Goal: Transaction & Acquisition: Purchase product/service

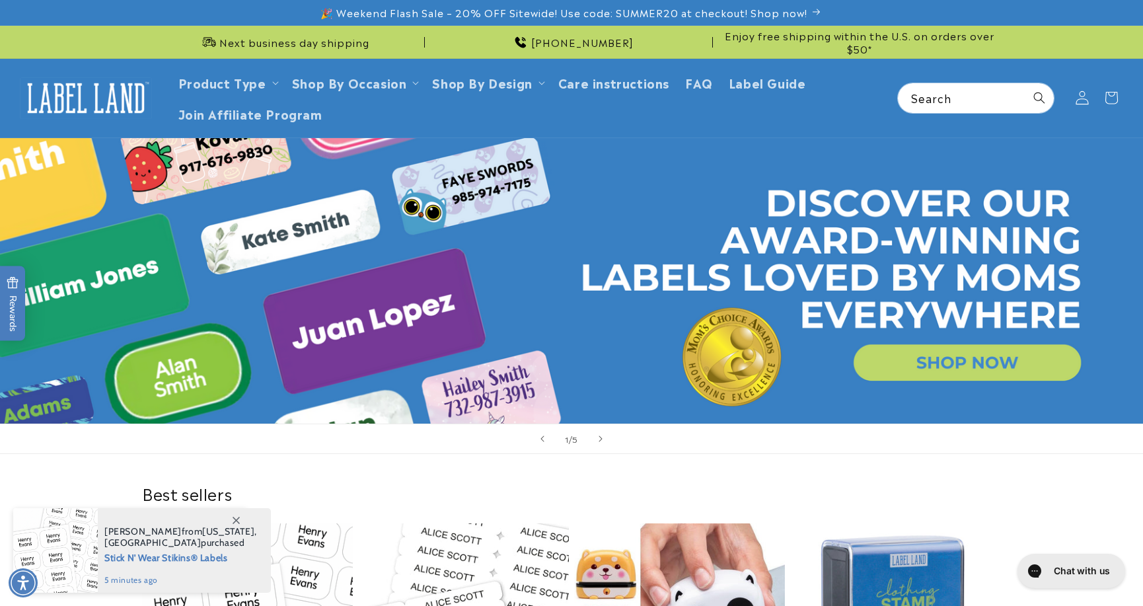
click at [1080, 96] on icon at bounding box center [1082, 98] width 14 height 14
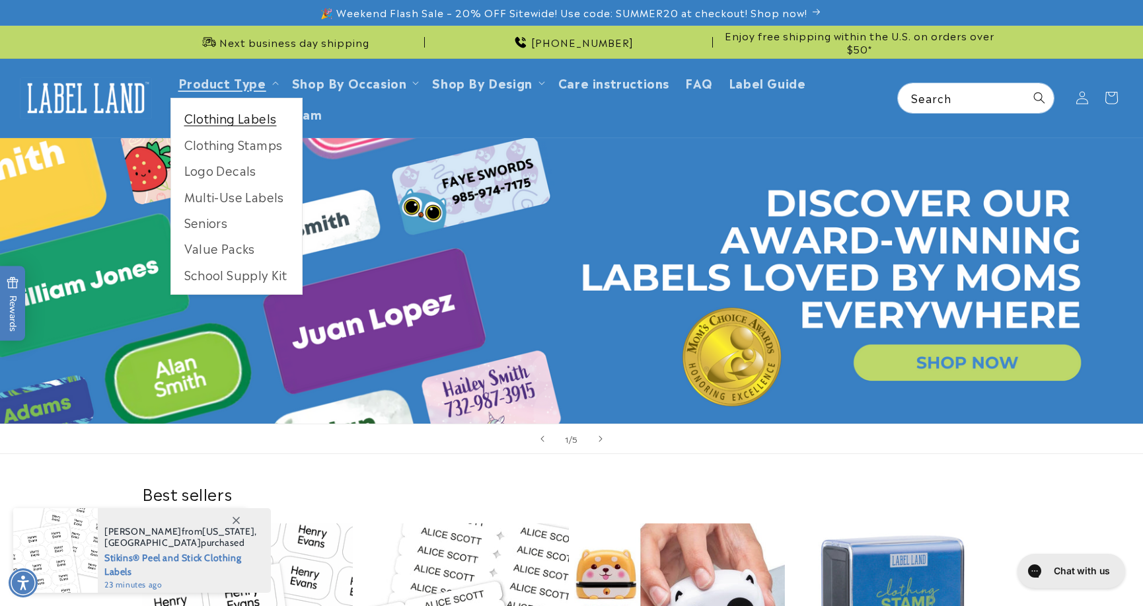
click at [225, 122] on link "Clothing Labels" at bounding box center [236, 118] width 131 height 26
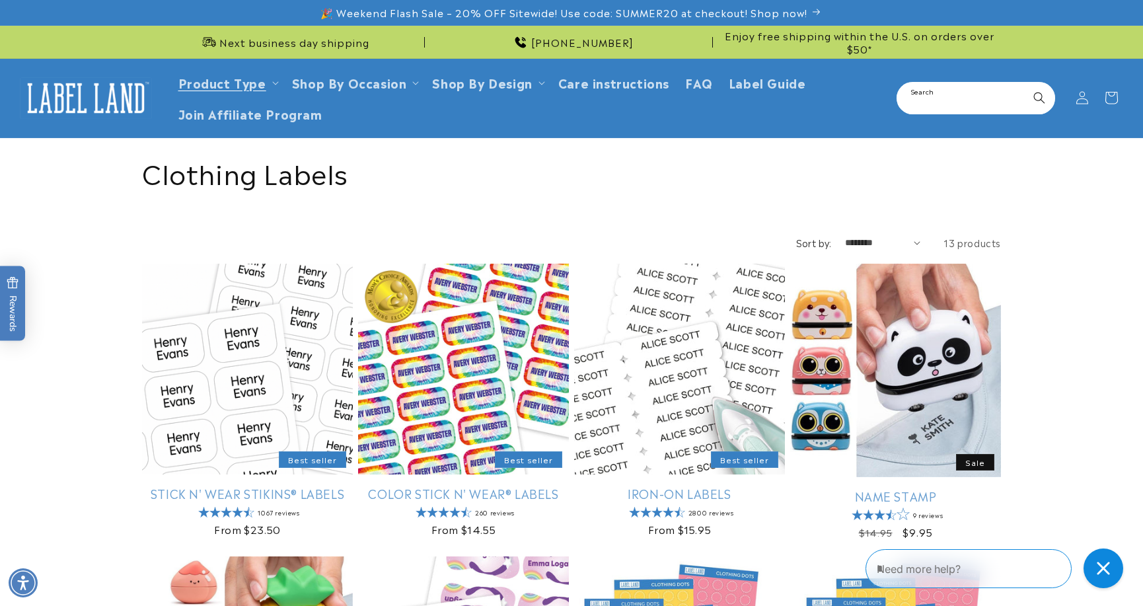
click at [978, 98] on input "Search" at bounding box center [976, 98] width 156 height 30
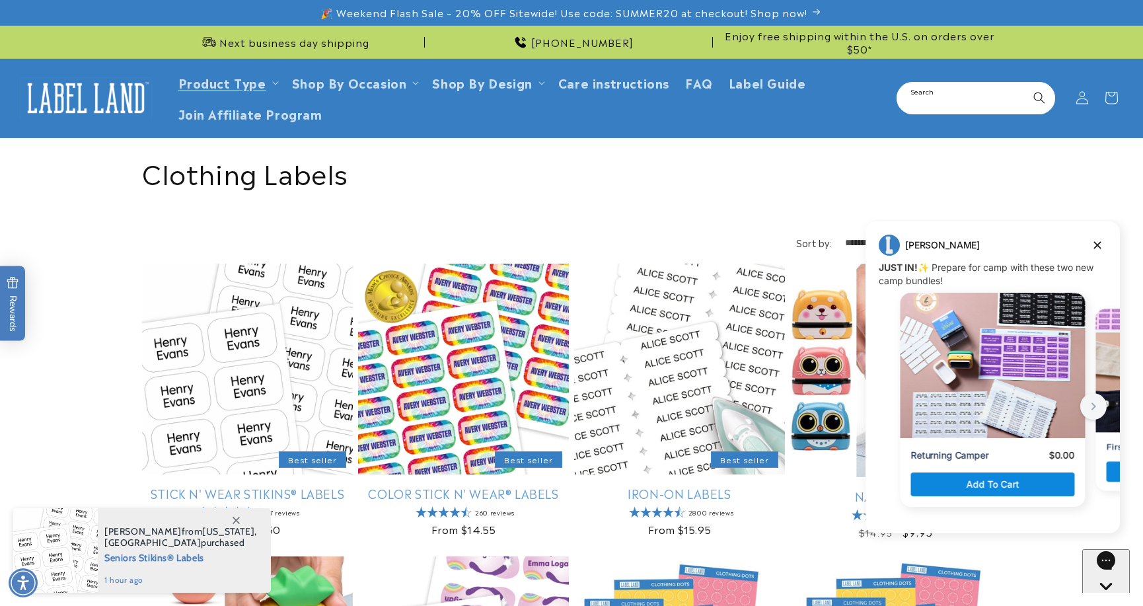
click at [978, 98] on input "Search" at bounding box center [976, 98] width 156 height 30
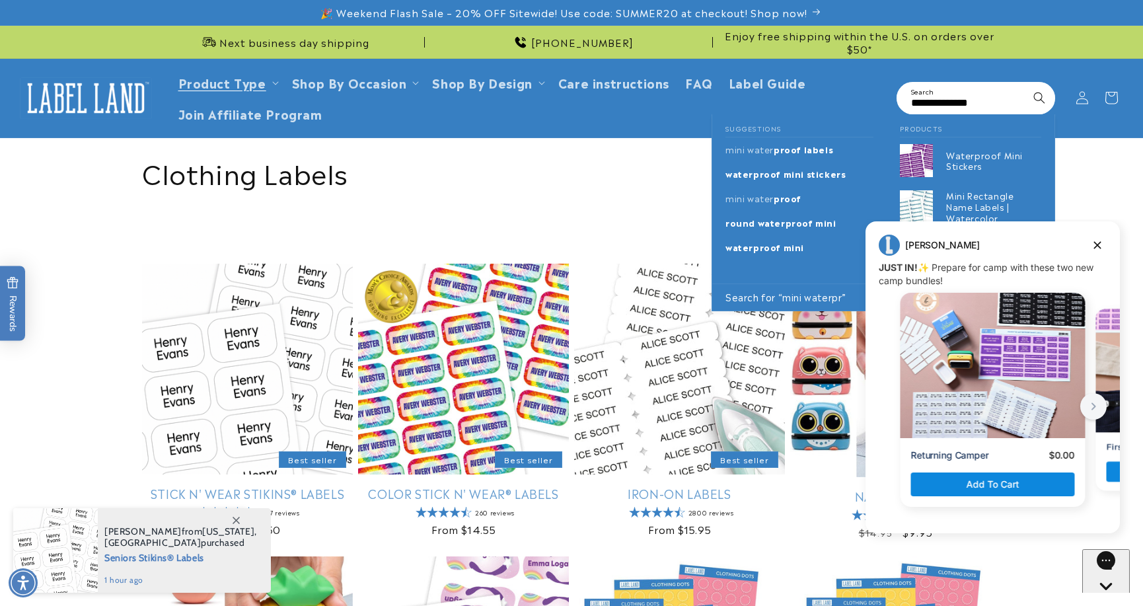
scroll to position [0, 8]
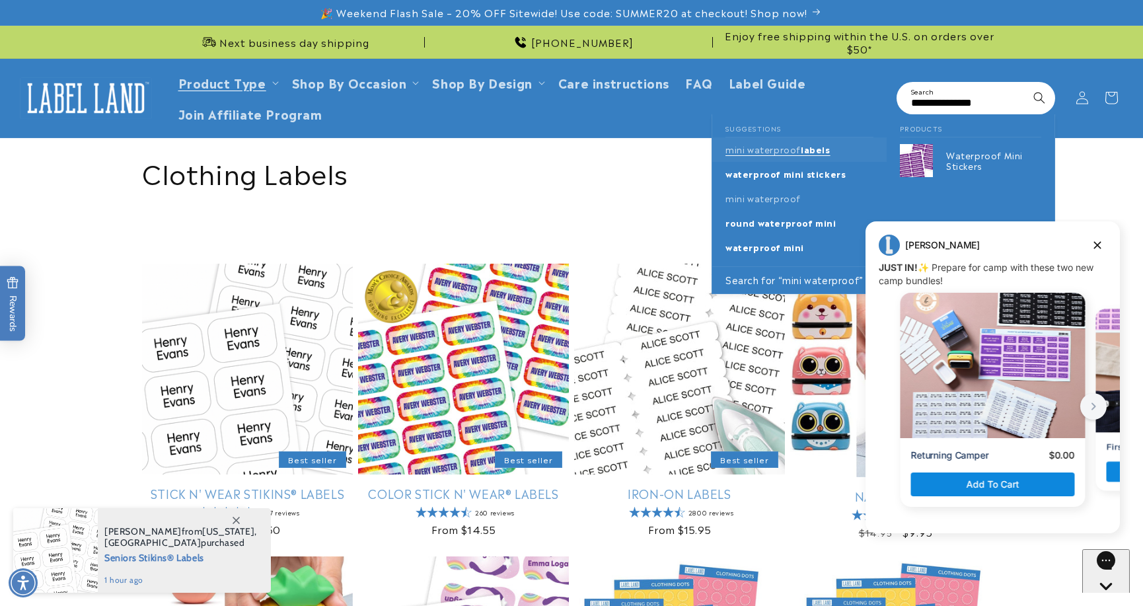
type input "**********"
click at [807, 151] on span "labels" at bounding box center [816, 149] width 30 height 13
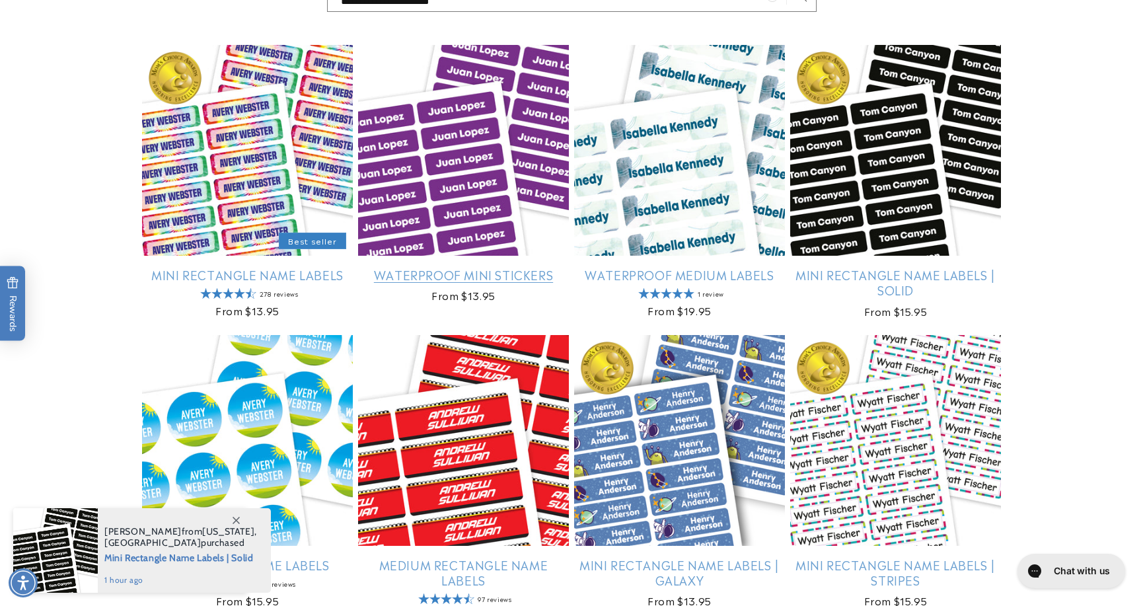
scroll to position [238, 0]
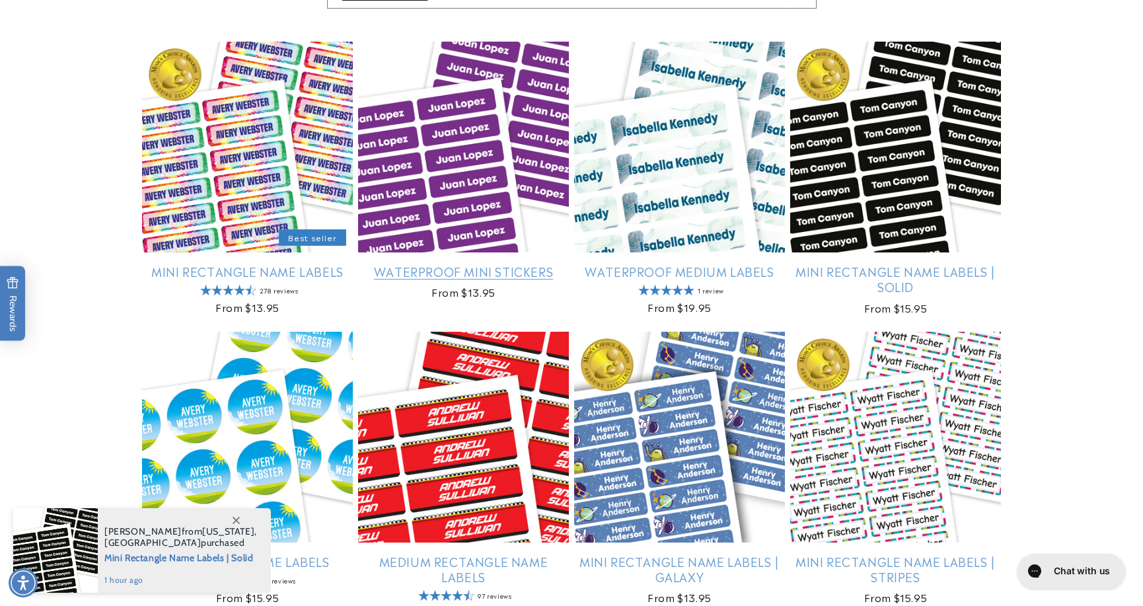
click at [427, 264] on link "Waterproof Mini Stickers" at bounding box center [463, 271] width 211 height 15
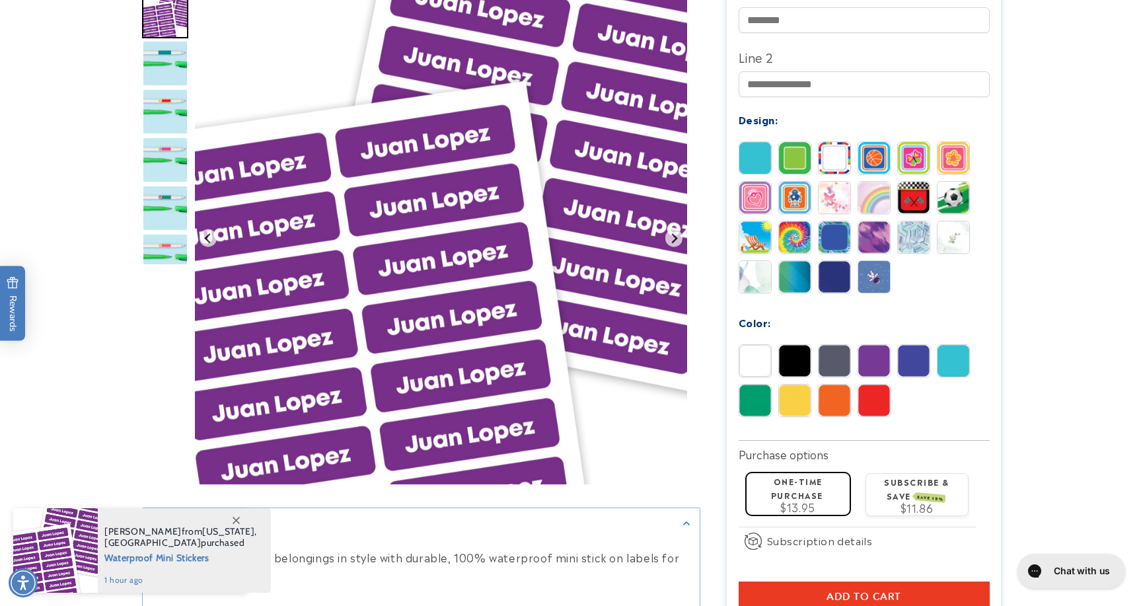
scroll to position [567, 0]
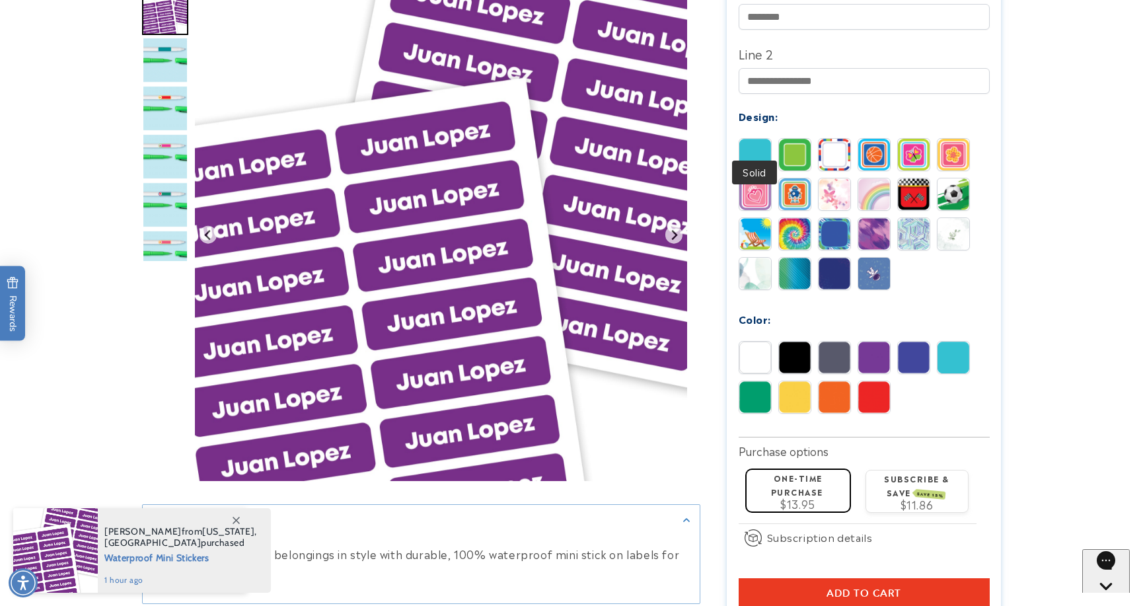
click at [745, 139] on img at bounding box center [755, 155] width 32 height 32
click at [754, 139] on img at bounding box center [755, 155] width 32 height 32
click at [754, 342] on img at bounding box center [755, 358] width 32 height 32
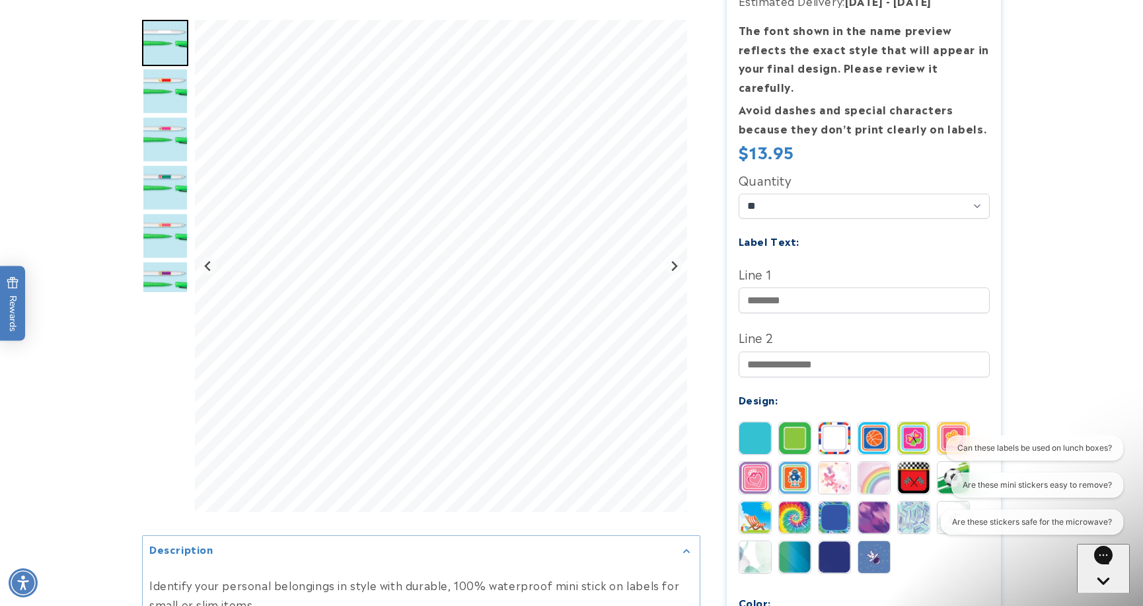
scroll to position [297, 0]
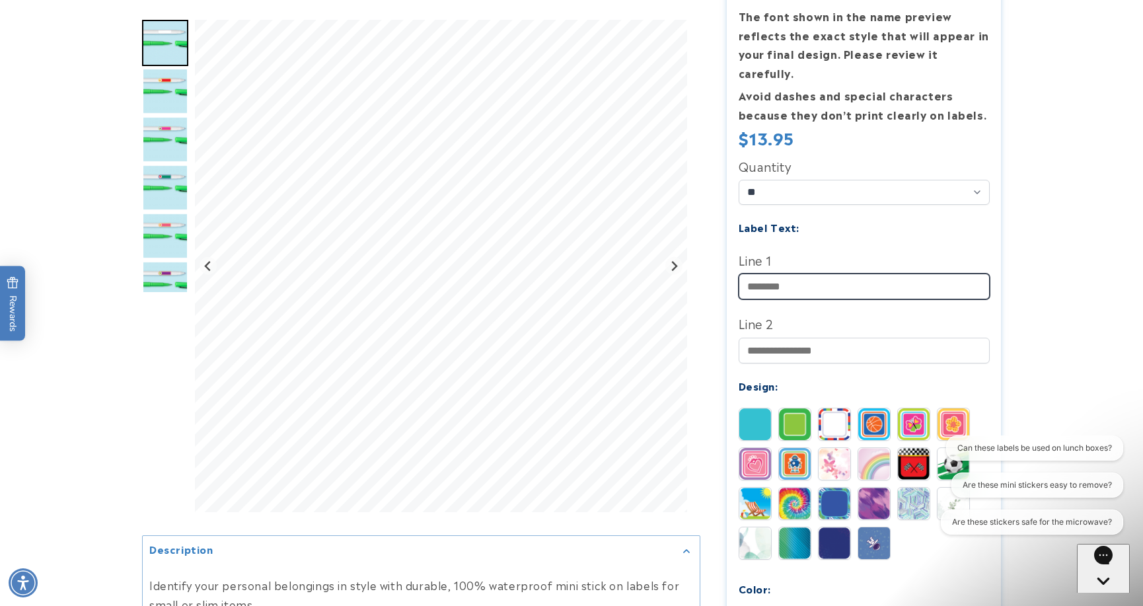
click at [783, 273] on input "Line 1" at bounding box center [864, 286] width 251 height 26
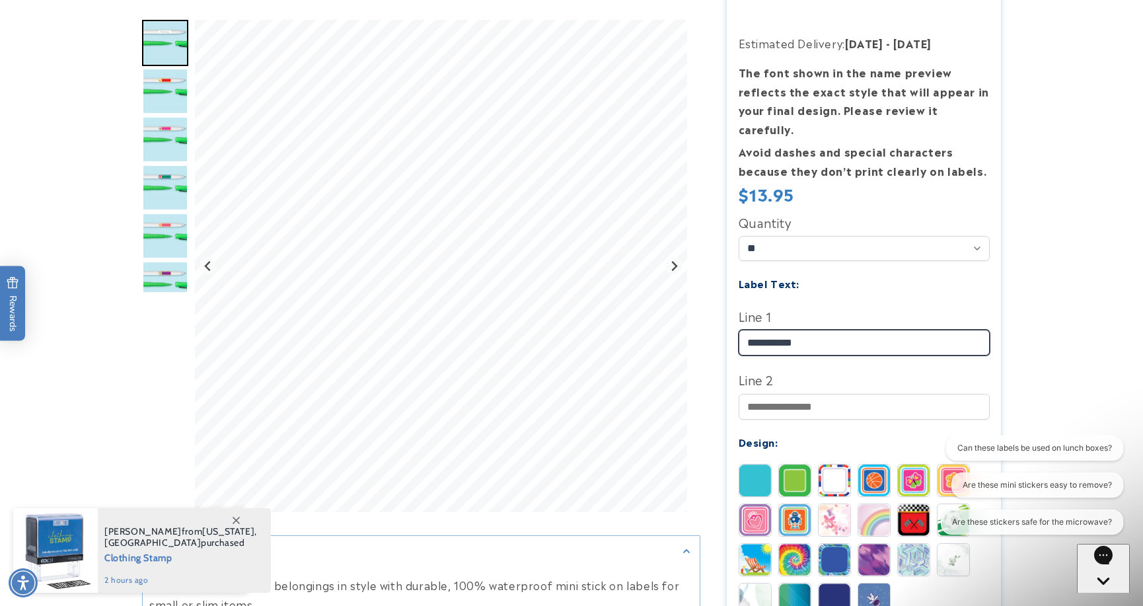
scroll to position [244, 0]
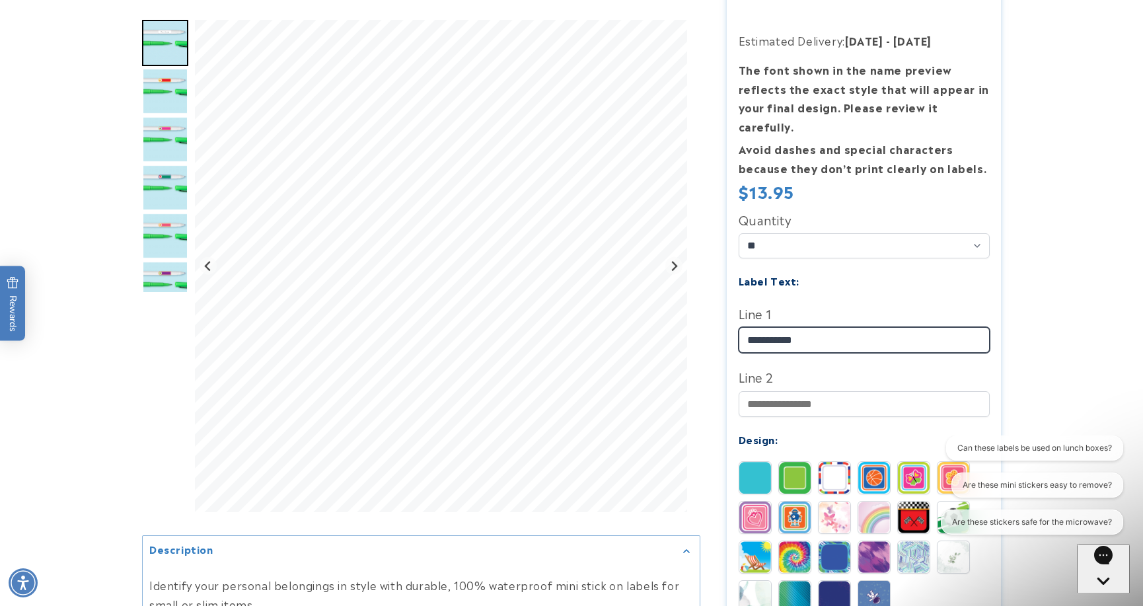
type input "**********"
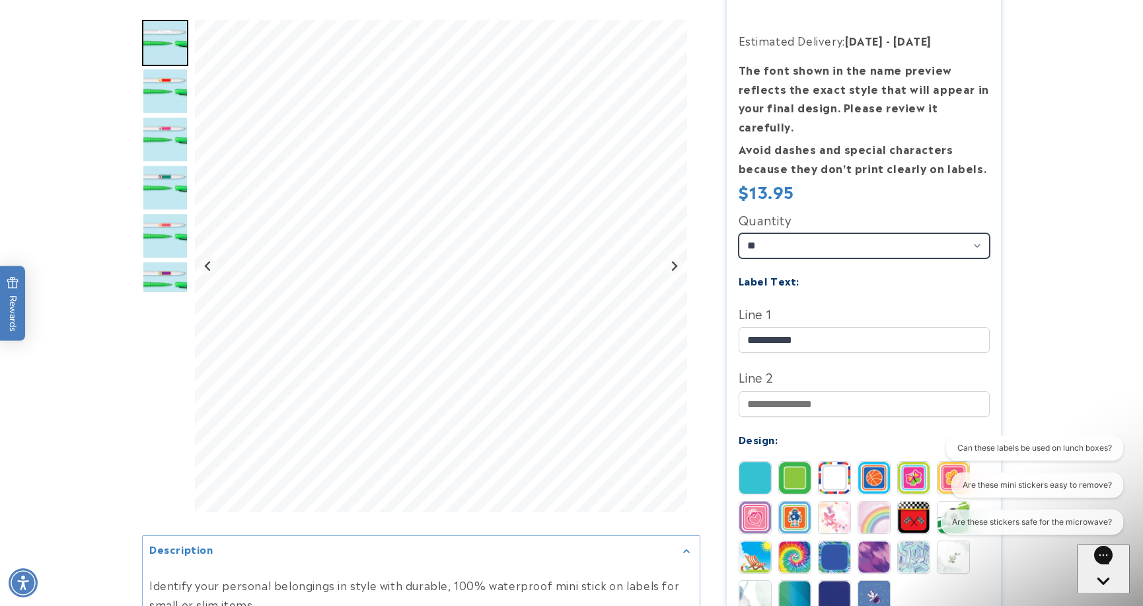
click at [784, 233] on select "** ** **" at bounding box center [864, 245] width 251 height 25
select select "**"
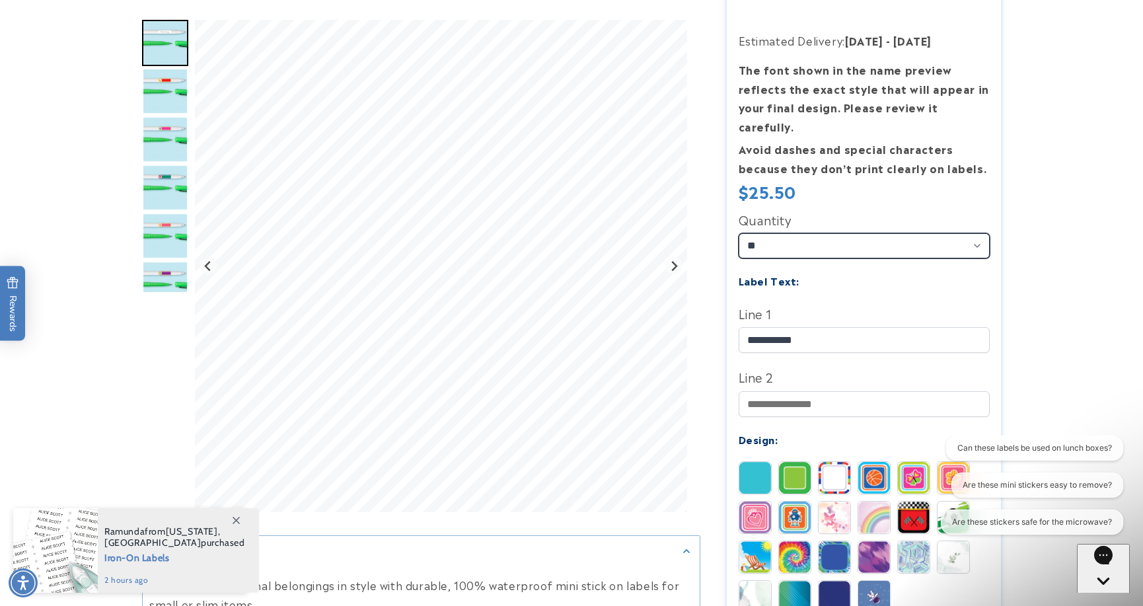
click at [819, 233] on select "** ** **" at bounding box center [864, 245] width 251 height 25
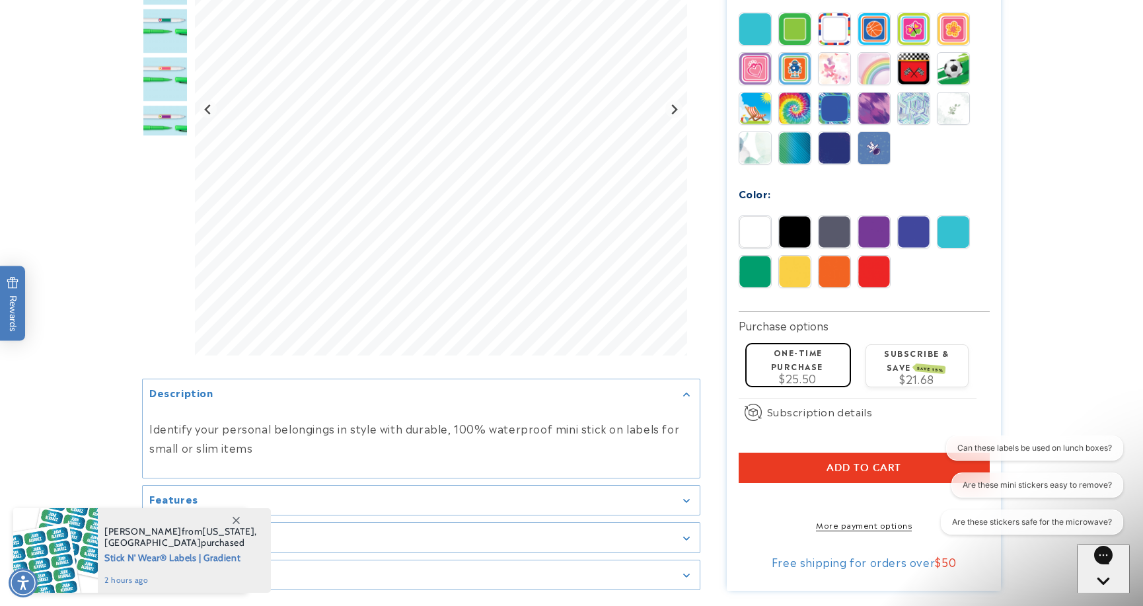
scroll to position [721, 0]
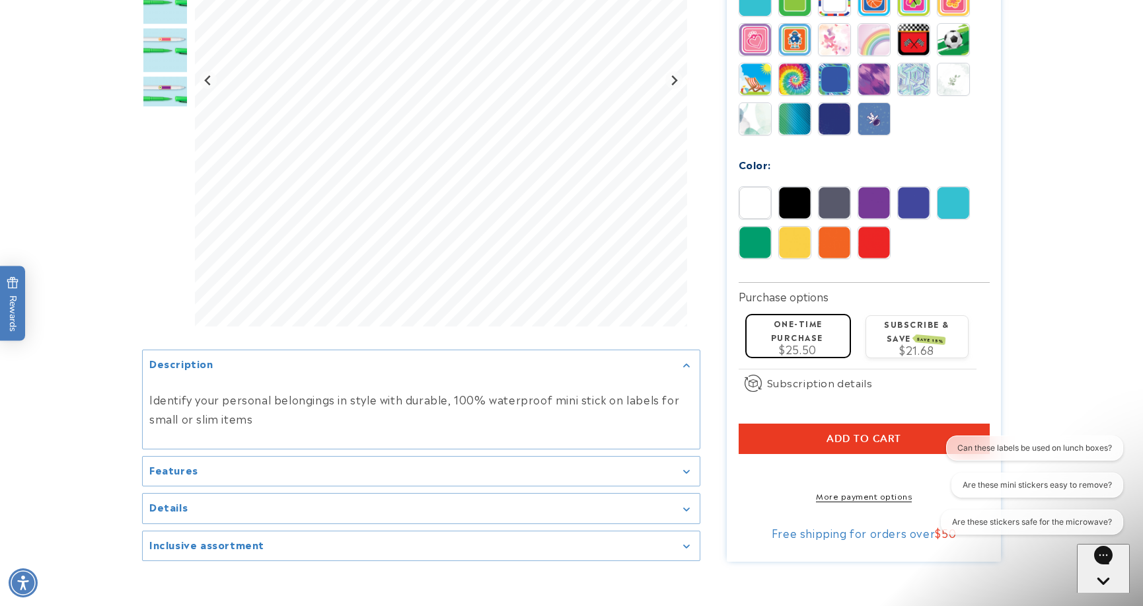
click at [799, 320] on label "One-time purchase" at bounding box center [797, 330] width 52 height 26
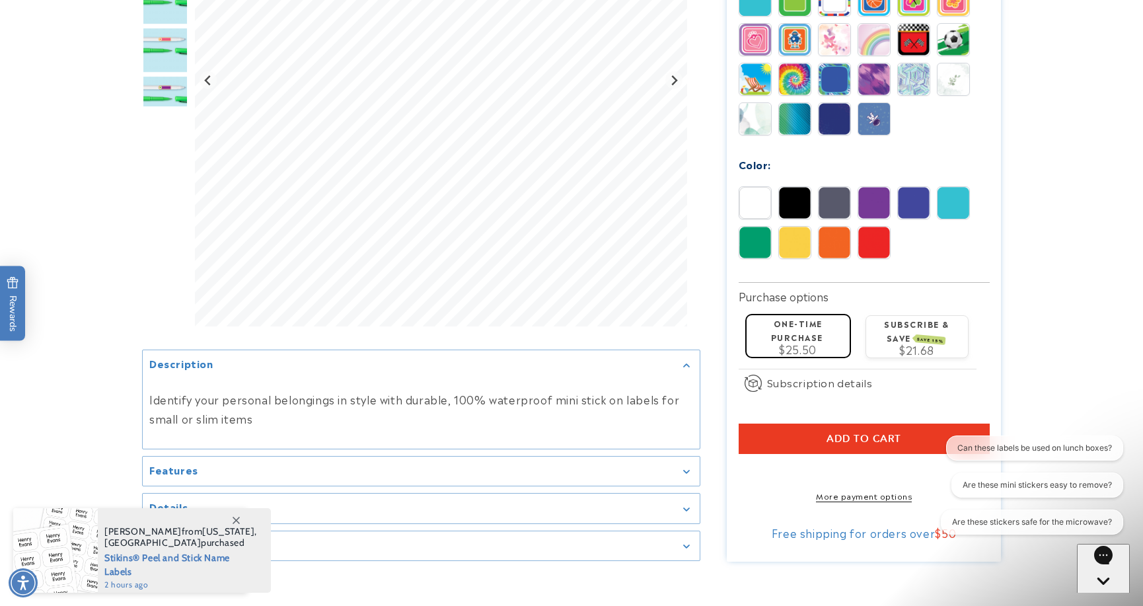
click at [861, 433] on span "Add to cart" at bounding box center [863, 439] width 75 height 12
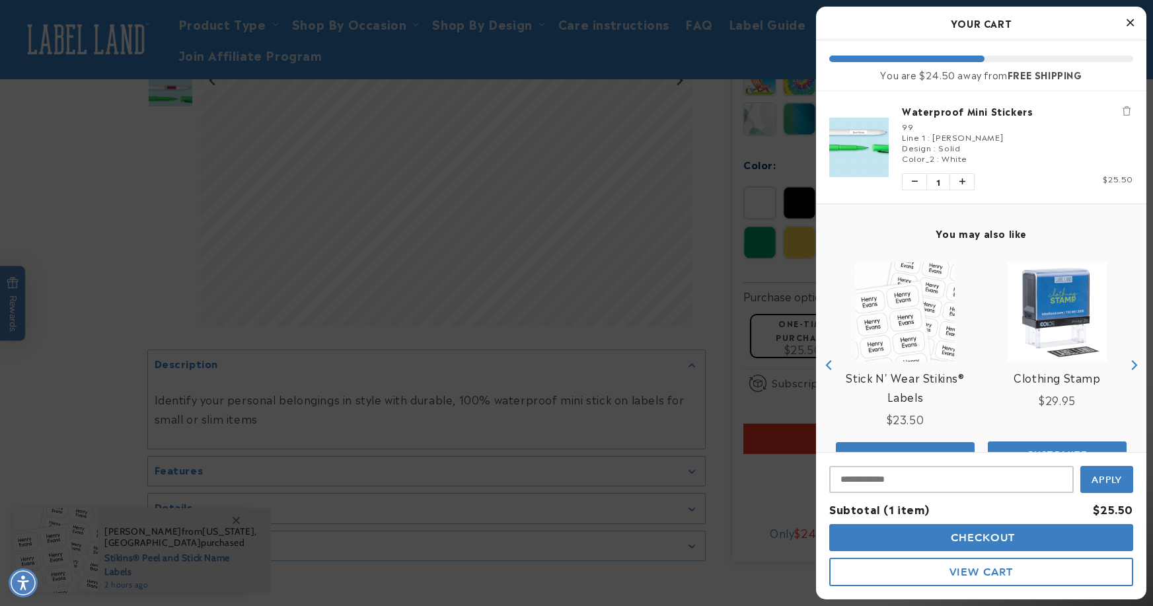
click at [1131, 24] on icon "Close Cart" at bounding box center [1129, 23] width 7 height 12
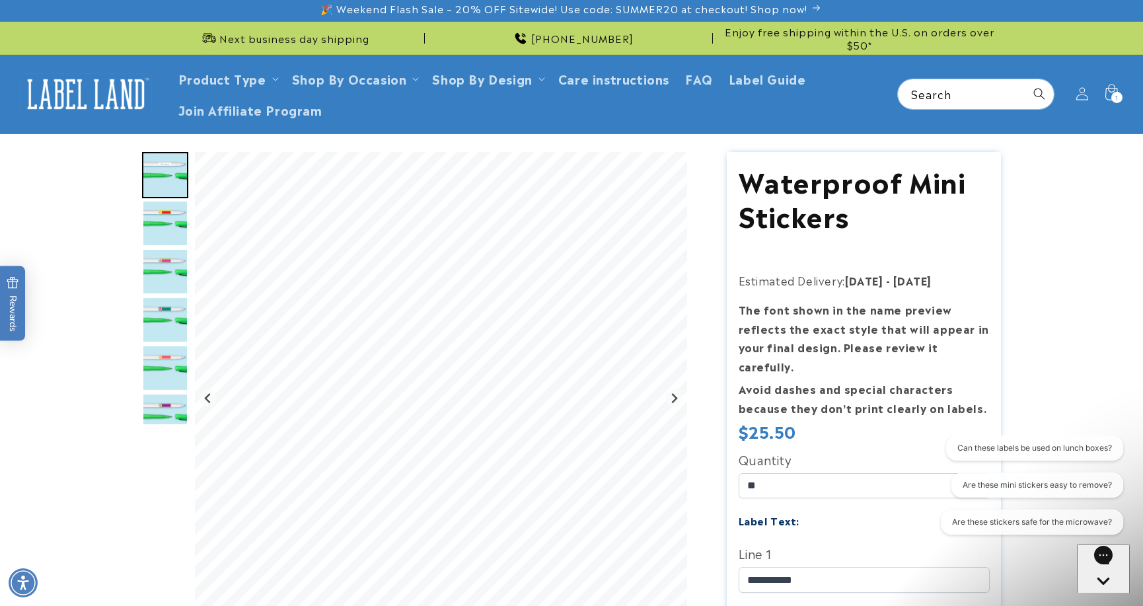
scroll to position [2, 0]
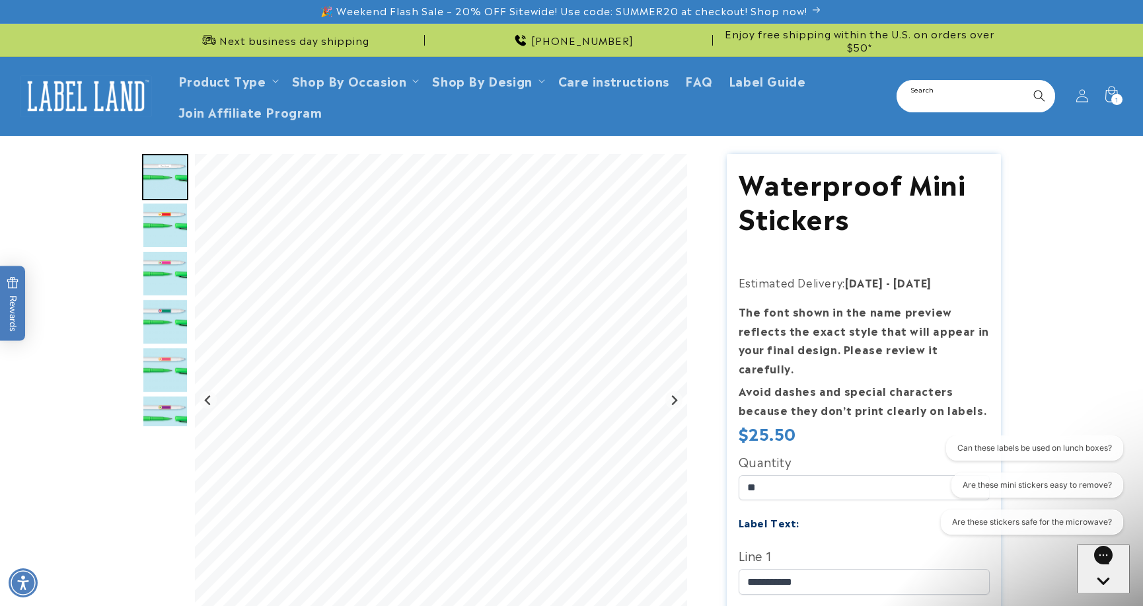
click at [960, 102] on input "Search" at bounding box center [976, 96] width 156 height 30
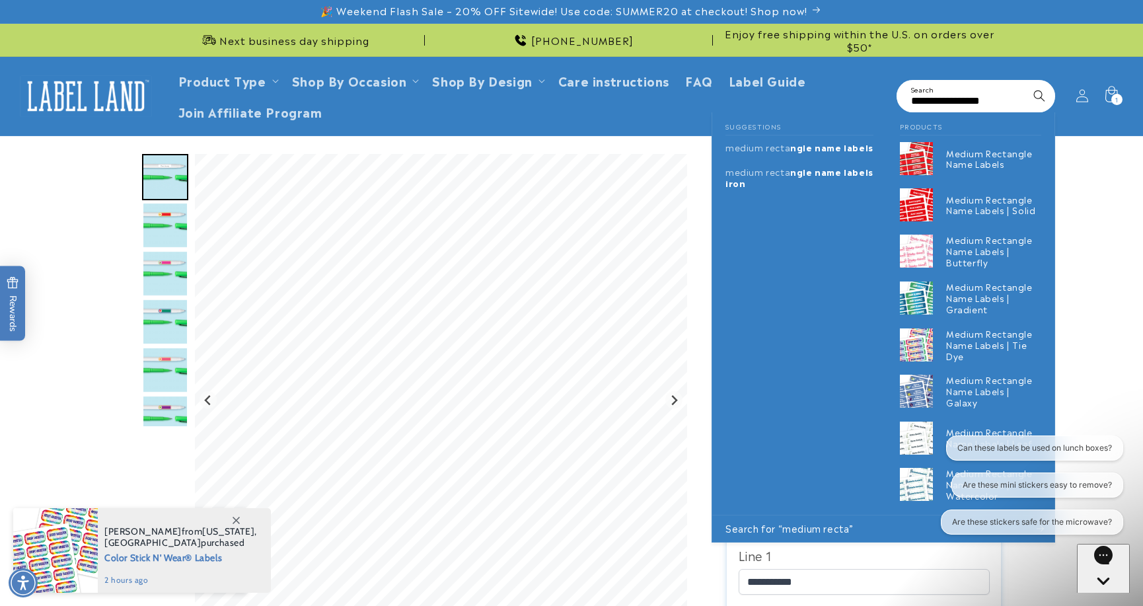
scroll to position [0, 22]
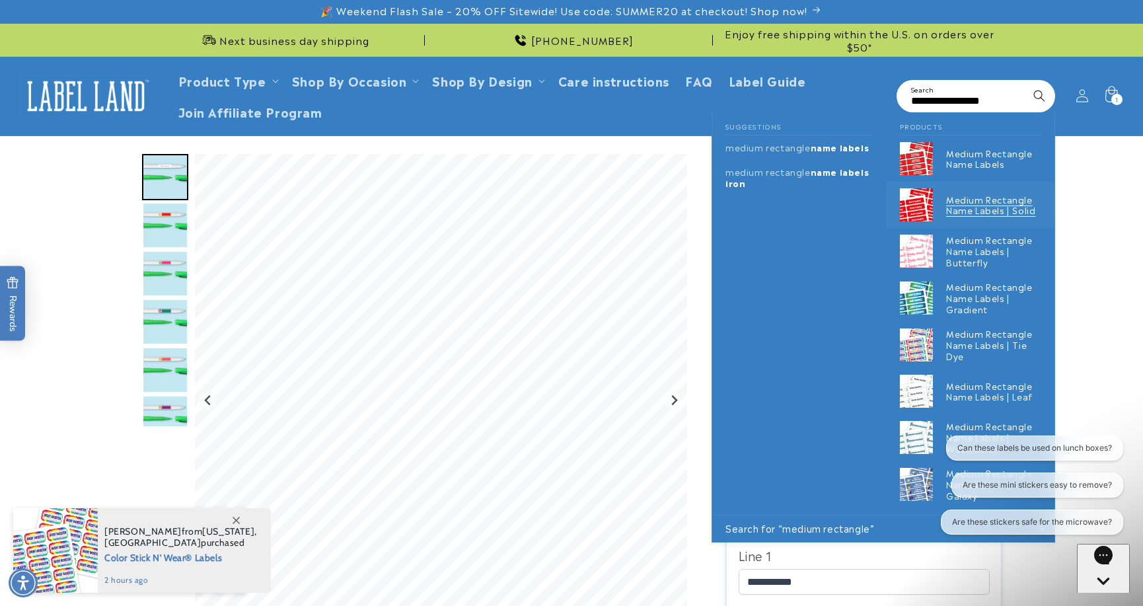
type input "**********"
click at [978, 207] on p "Medium Rectangle Name Labels | Solid" at bounding box center [993, 205] width 95 height 22
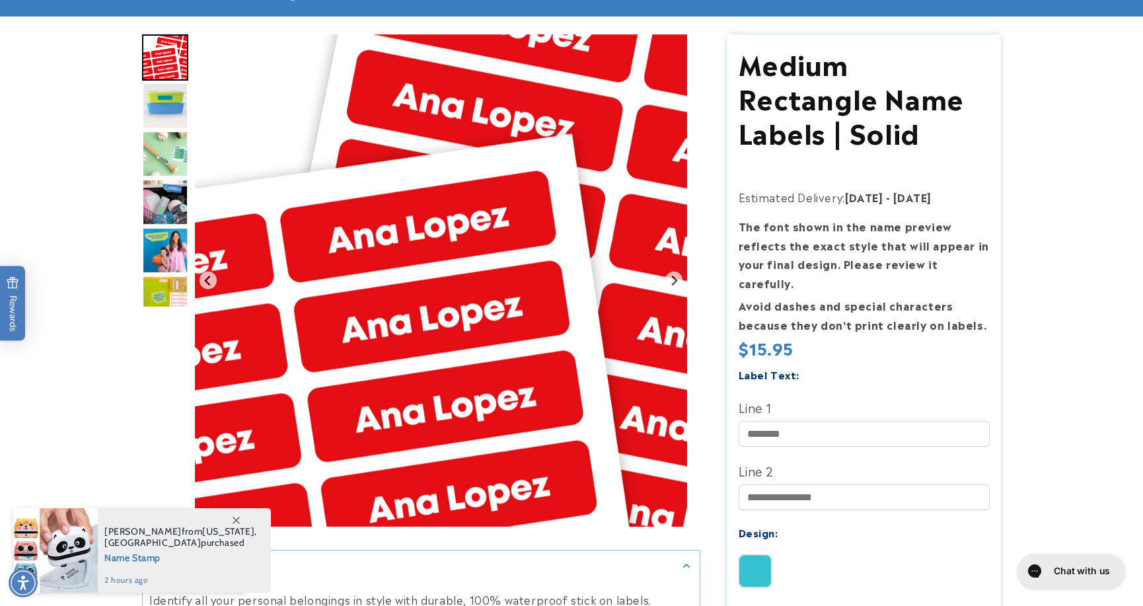
scroll to position [168, 0]
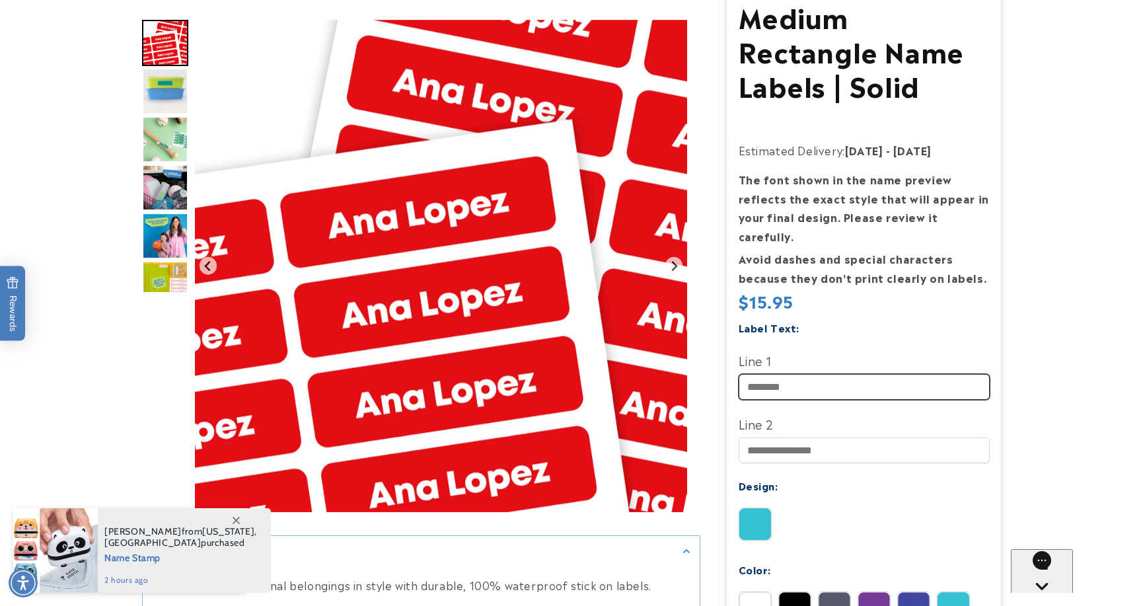
click at [836, 374] on input "Line 1" at bounding box center [864, 387] width 251 height 26
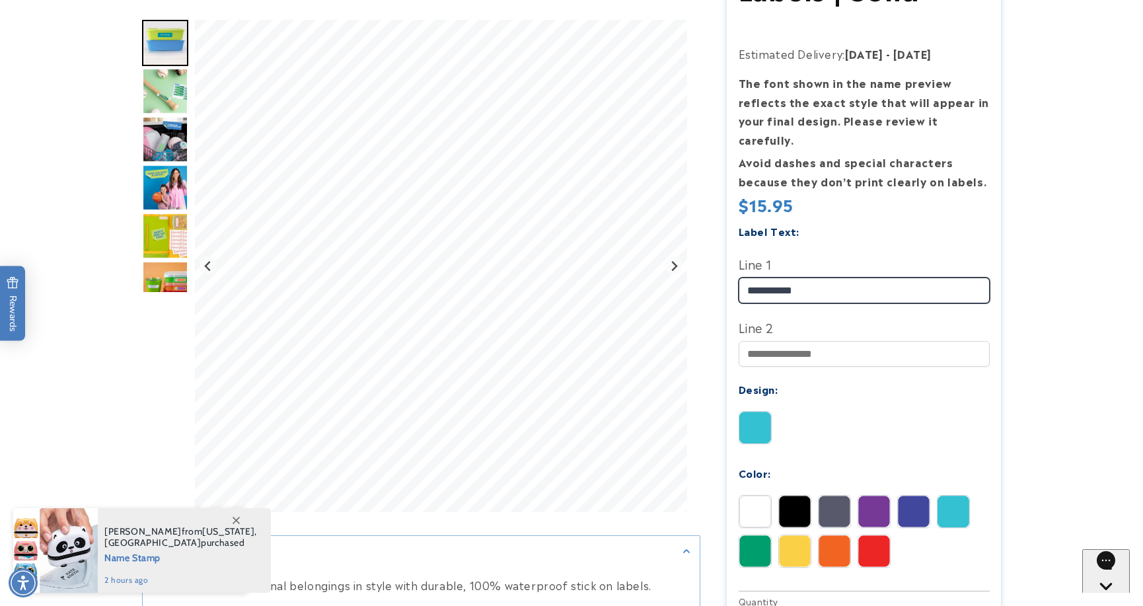
scroll to position [296, 0]
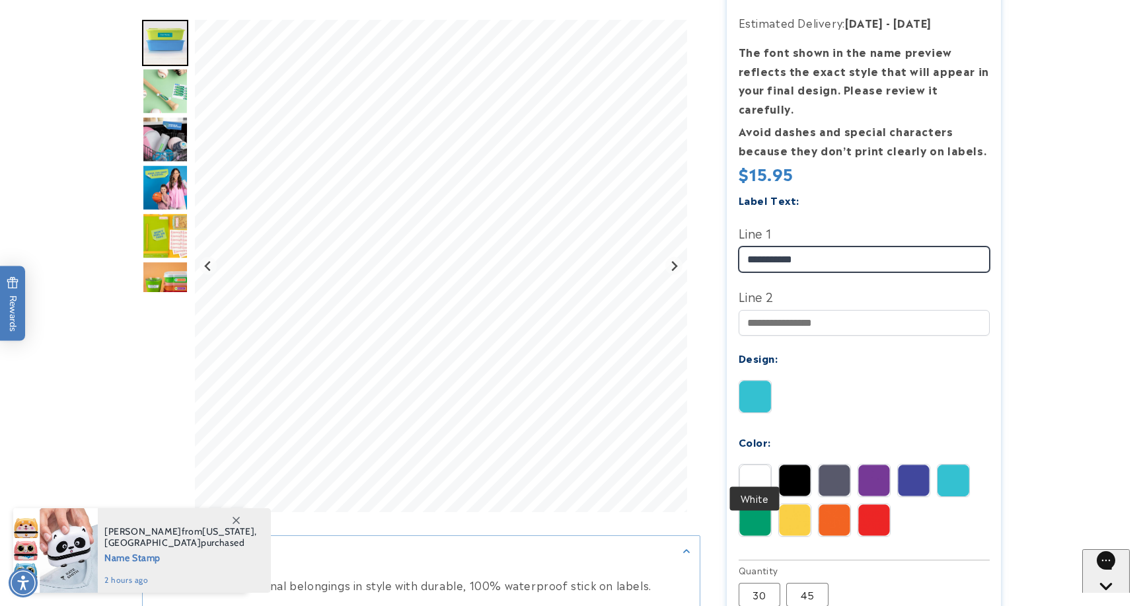
type input "**********"
click at [751, 464] on img at bounding box center [755, 480] width 32 height 32
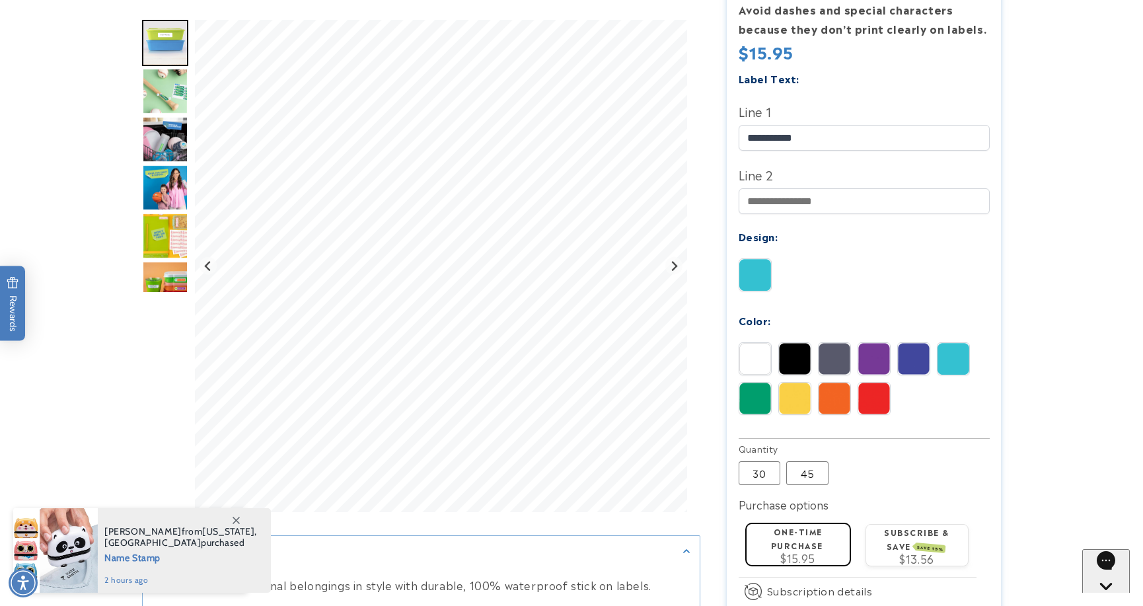
scroll to position [420, 0]
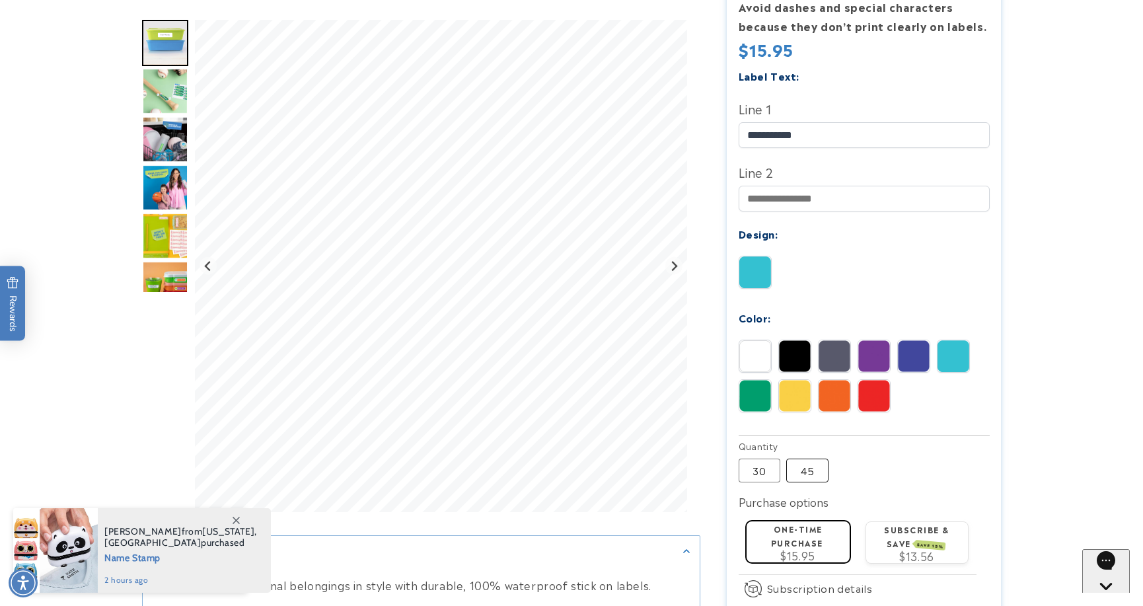
click at [810, 458] on label "45 Variant sold out or unavailable" at bounding box center [807, 470] width 42 height 24
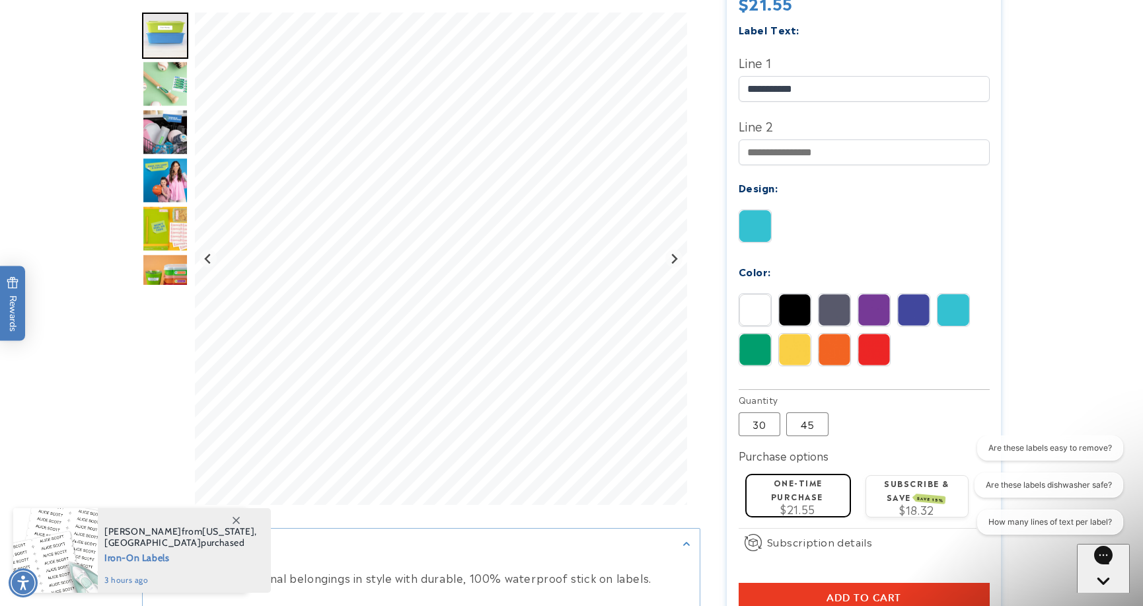
scroll to position [470, 0]
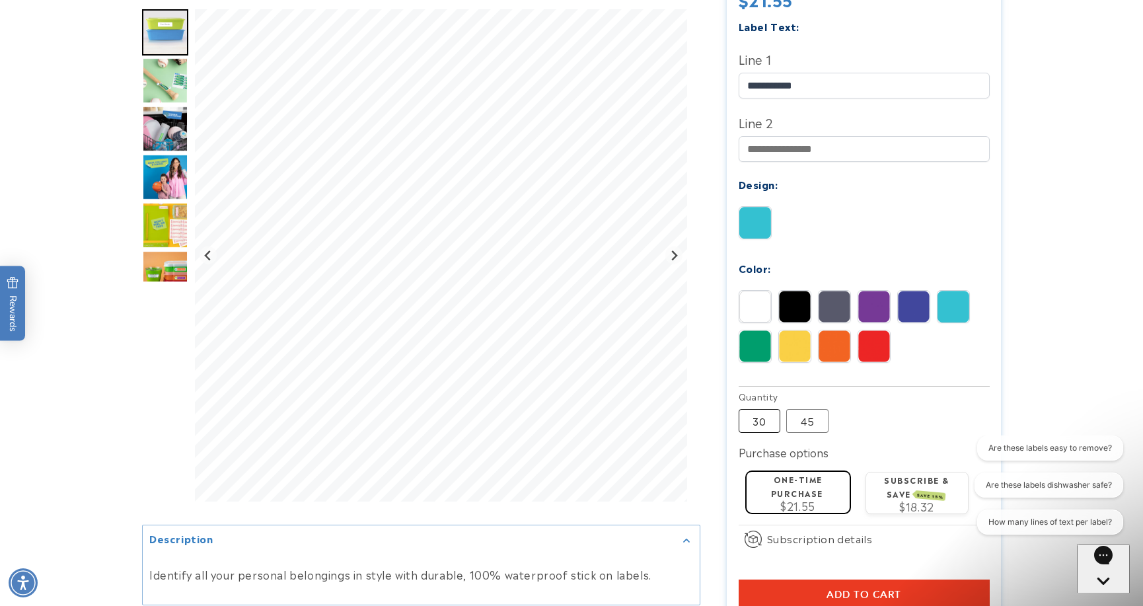
click at [764, 409] on label "30 Variant sold out or unavailable" at bounding box center [760, 421] width 42 height 24
click at [795, 473] on label "One-time purchase" at bounding box center [797, 486] width 52 height 26
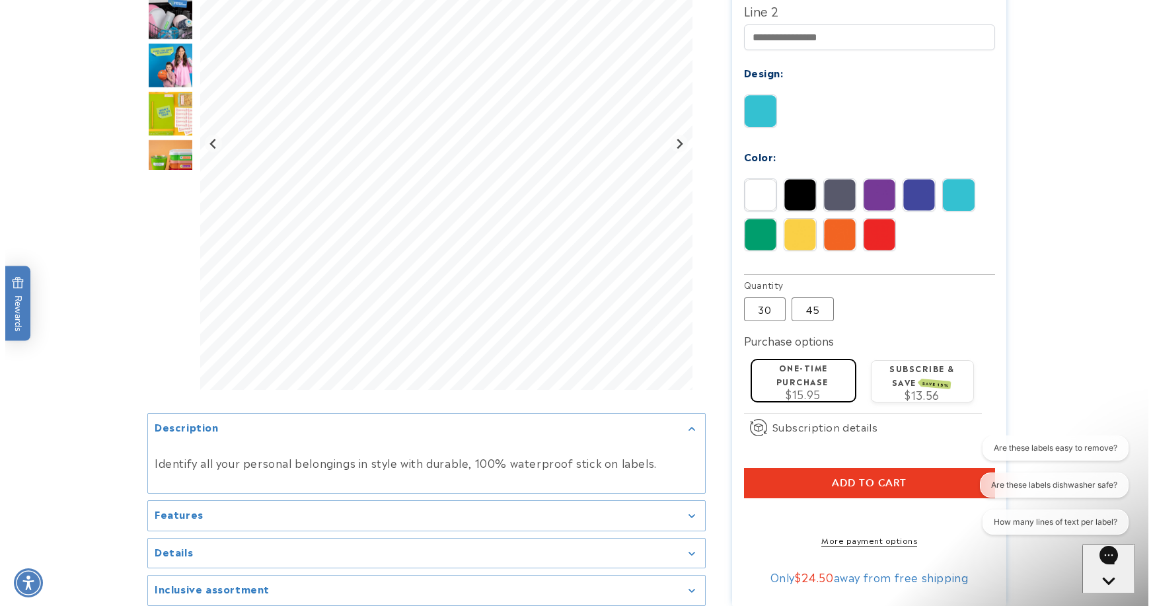
scroll to position [583, 0]
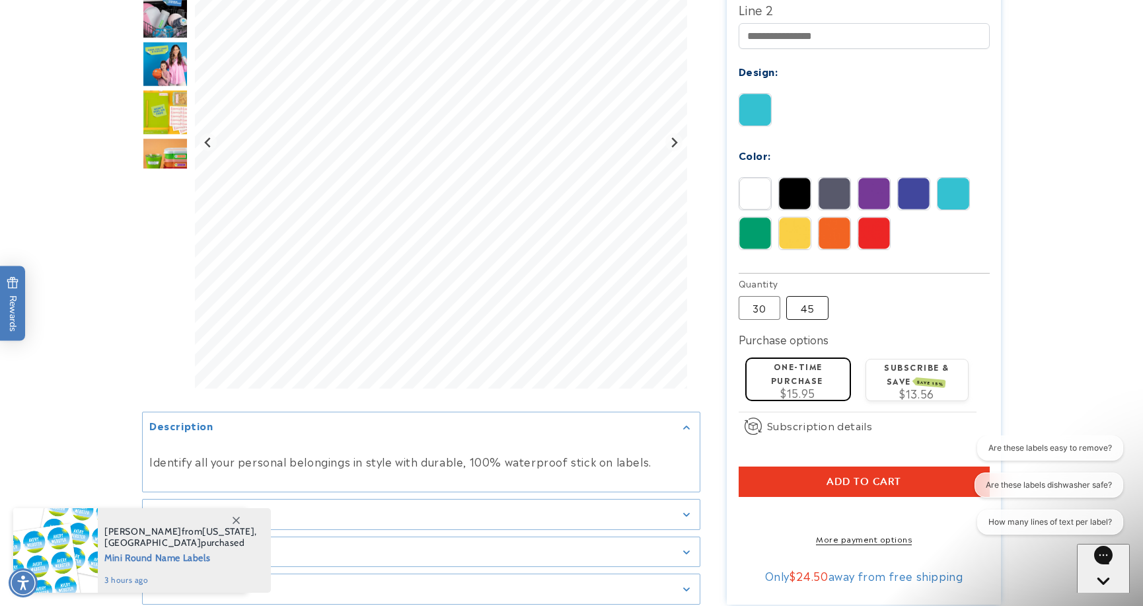
click at [804, 297] on label "45 Variant sold out or unavailable" at bounding box center [807, 308] width 42 height 24
click at [859, 476] on span "Add to cart" at bounding box center [863, 482] width 75 height 12
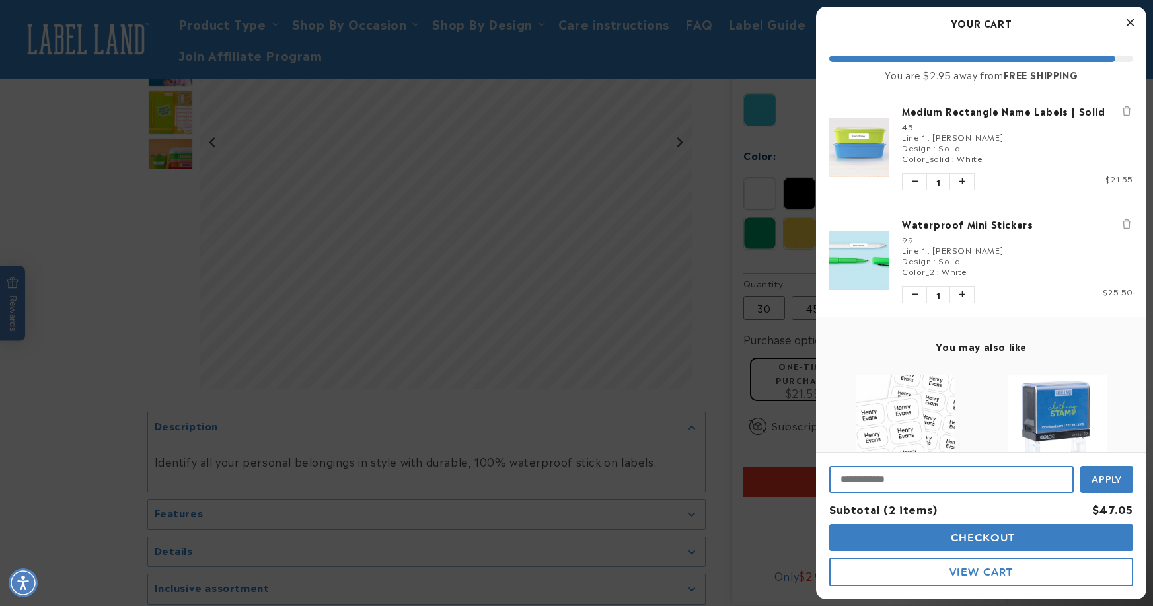
click at [928, 482] on input "Input Discount" at bounding box center [951, 479] width 244 height 27
type input "**********"
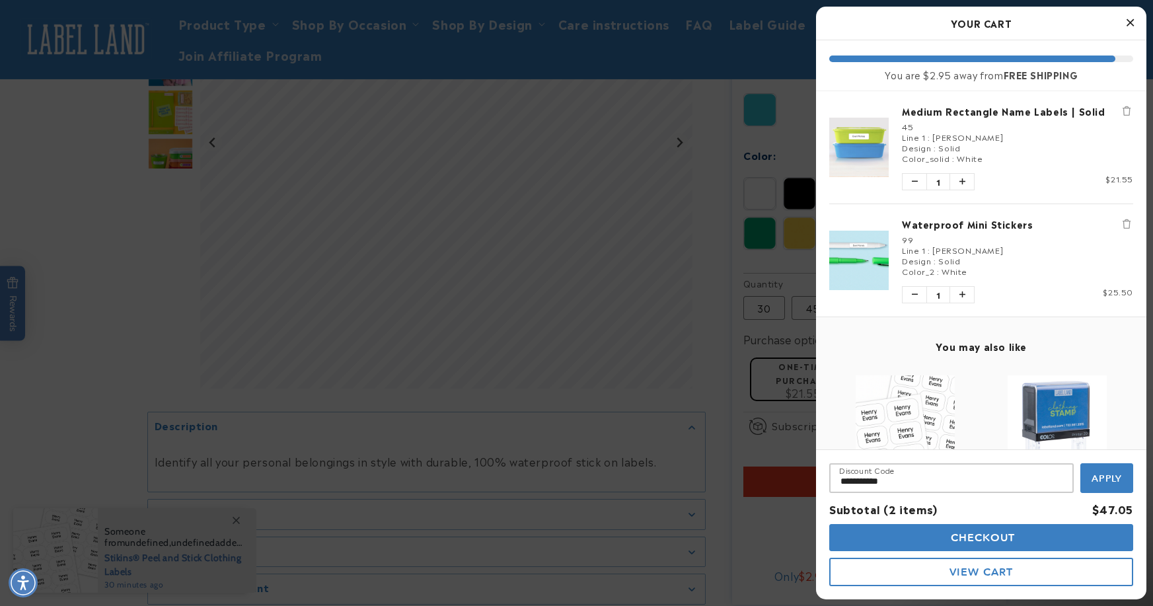
click at [1097, 467] on button "Apply" at bounding box center [1106, 478] width 53 height 30
click at [987, 536] on span "Checkout" at bounding box center [981, 537] width 68 height 13
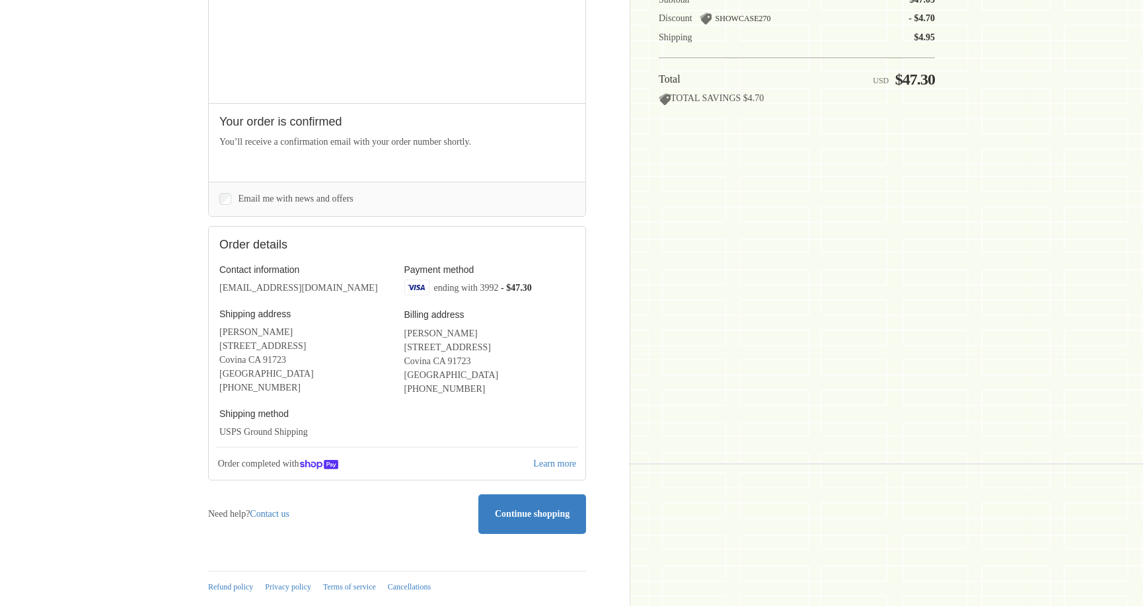
scroll to position [371, 0]
click at [532, 507] on icon at bounding box center [532, 513] width 13 height 13
